Goal: Information Seeking & Learning: Learn about a topic

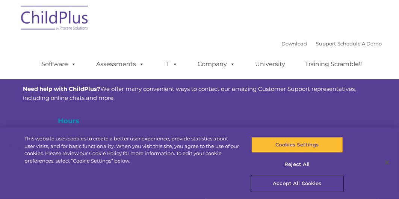
click at [291, 184] on button "Accept All Cookies" at bounding box center [297, 184] width 92 height 16
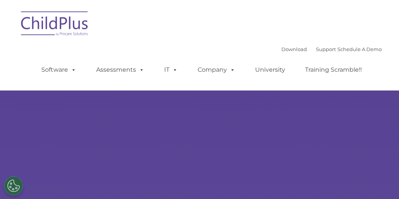
type input ""
select select "MEDIUM"
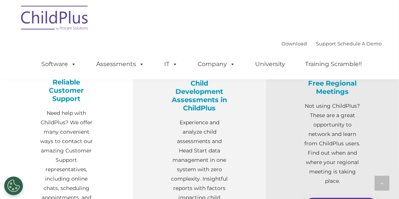
scroll to position [280, 0]
